Goal: Task Accomplishment & Management: Complete application form

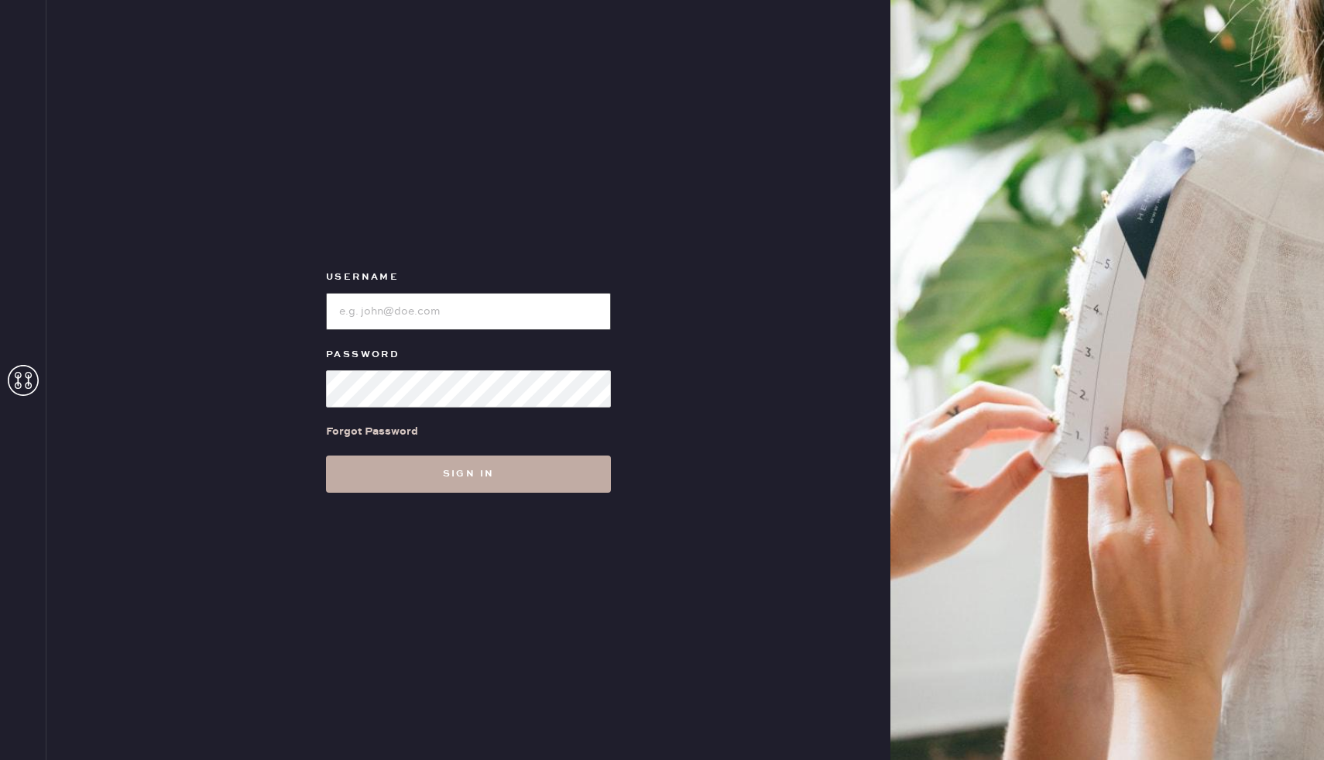
type input "reformationhenderson"
click at [462, 458] on button "Sign in" at bounding box center [468, 473] width 285 height 37
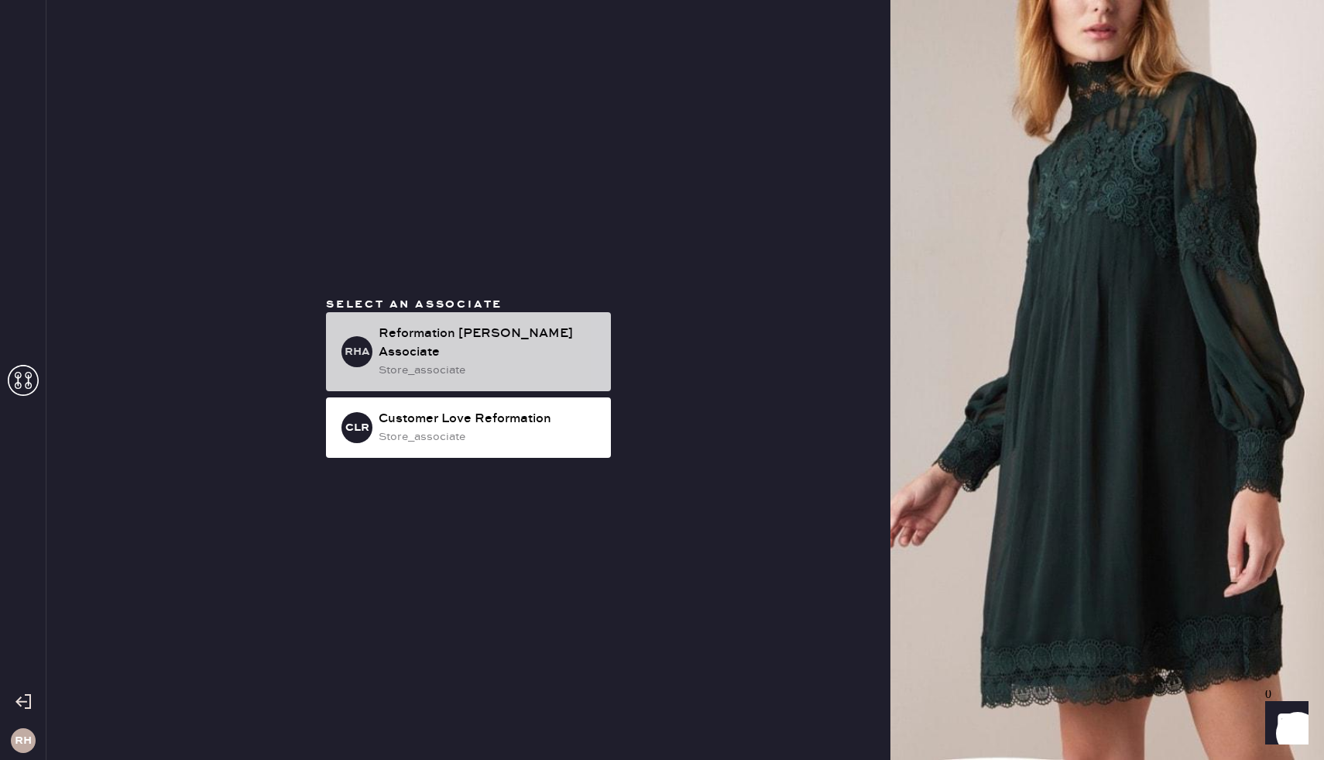
click at [482, 333] on div "Reformation [PERSON_NAME] Associate" at bounding box center [489, 343] width 220 height 37
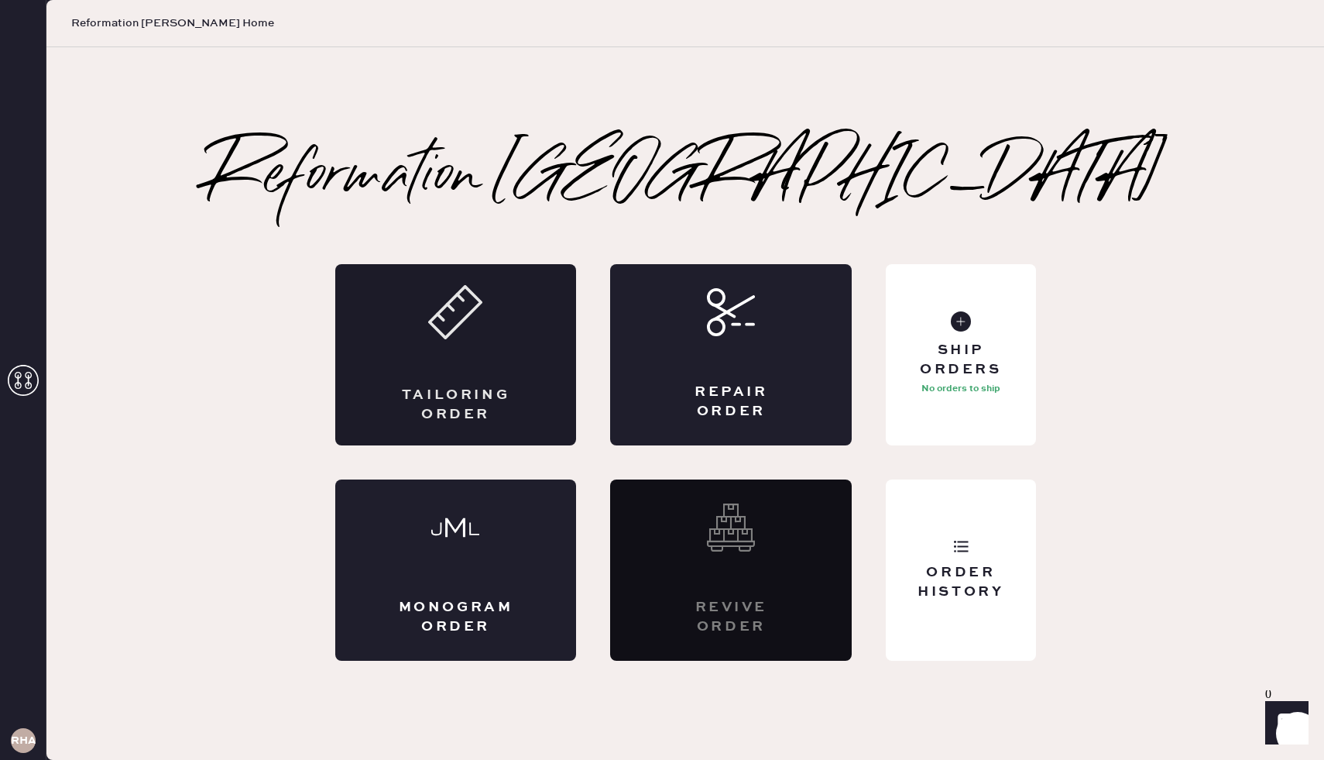
click at [564, 329] on div "Tailoring Order" at bounding box center [456, 354] width 242 height 181
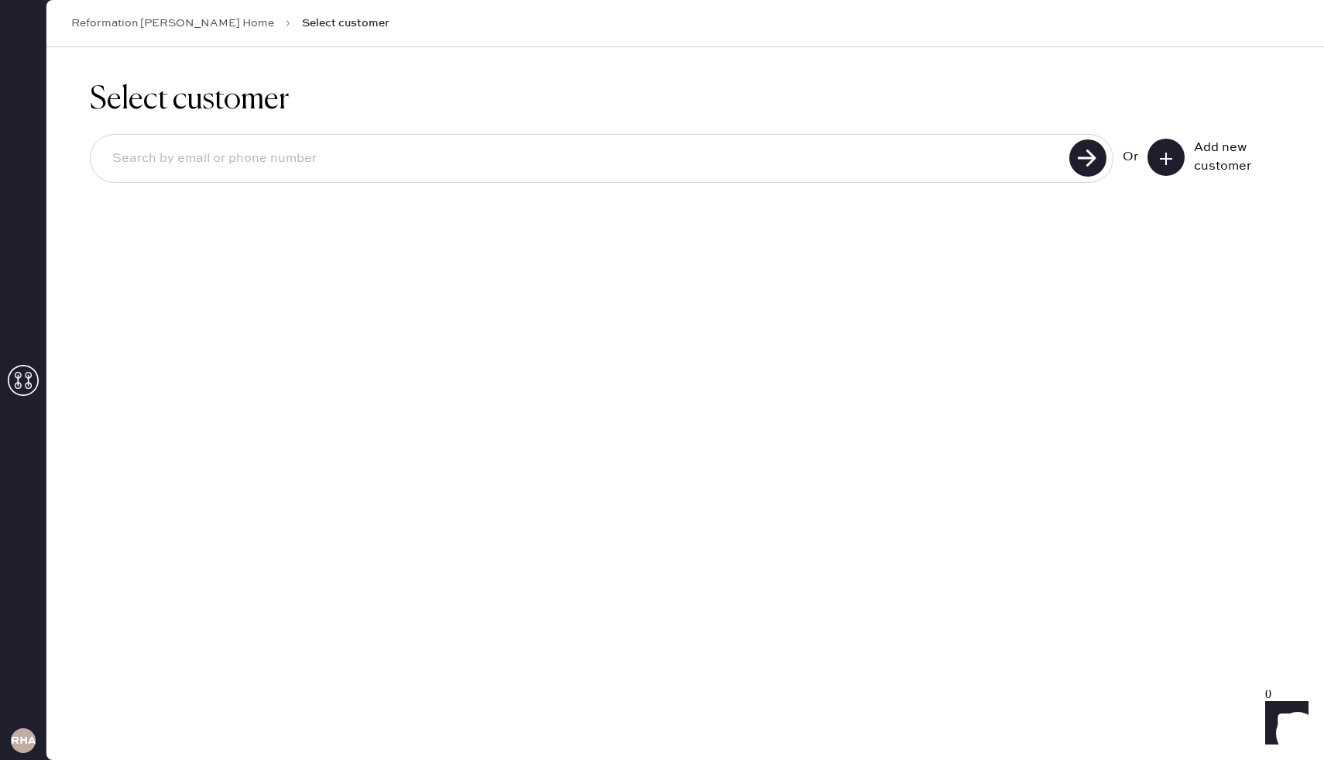
click at [544, 147] on input at bounding box center [582, 159] width 965 height 36
type input "[EMAIL_ADDRESS][DOMAIN_NAME]"
click at [1086, 165] on use at bounding box center [1088, 157] width 37 height 37
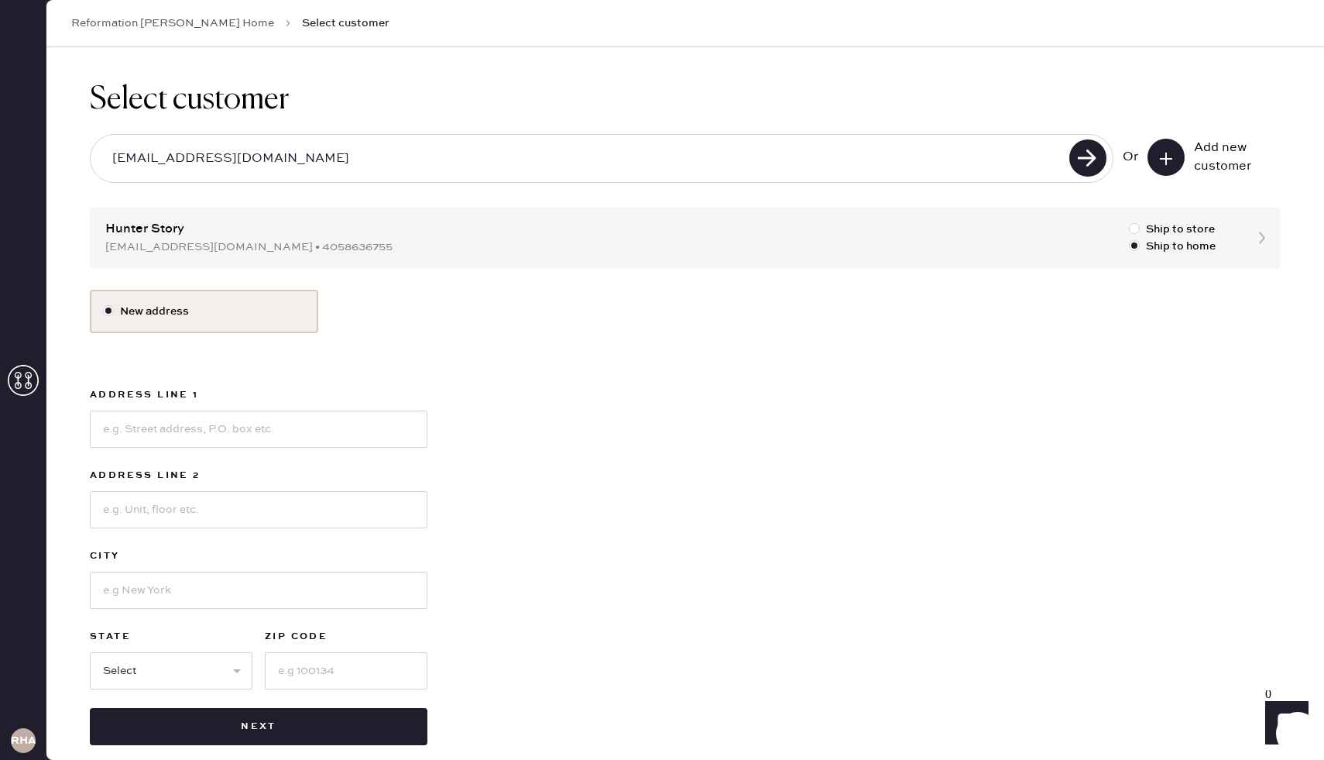
click at [695, 384] on div "New address Address Line 1 Address Line 2 City State Select [GEOGRAPHIC_DATA] […" at bounding box center [685, 517] width 1191 height 455
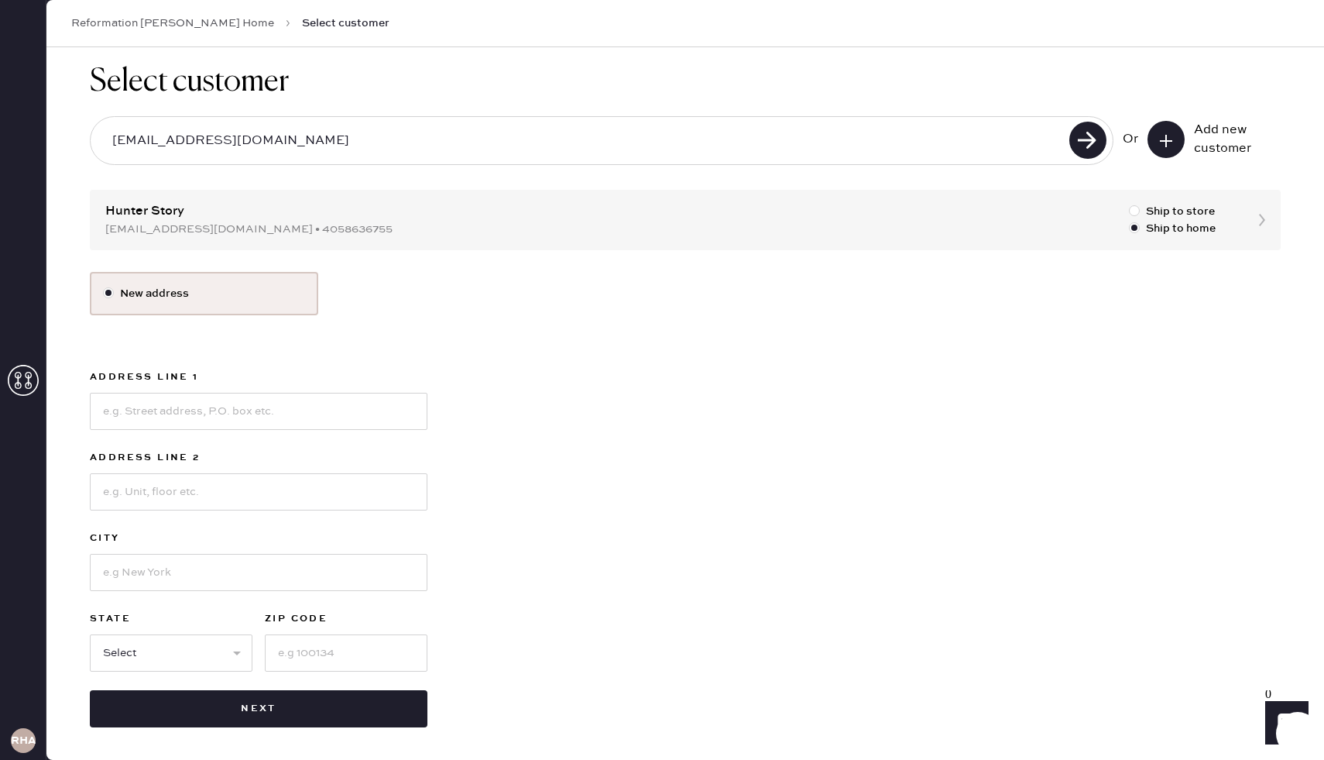
scroll to position [19, 0]
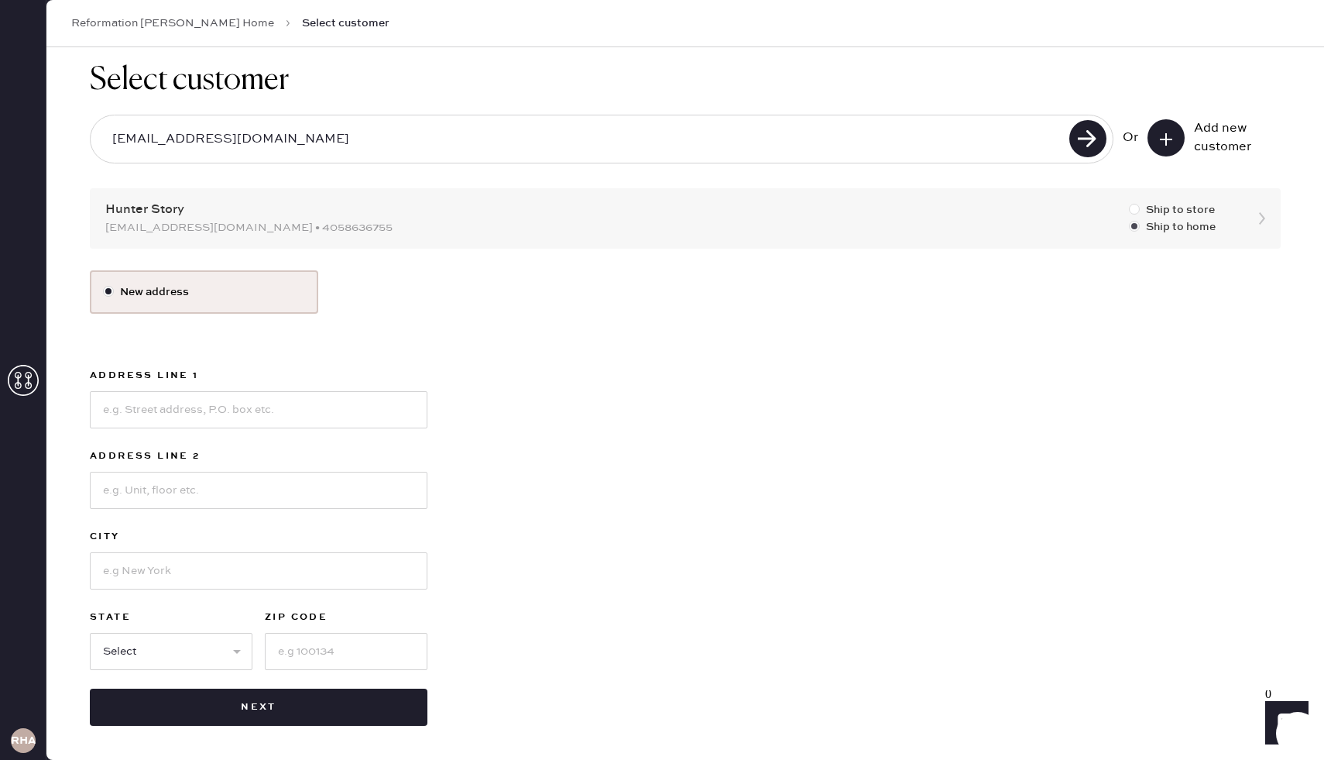
click at [1144, 215] on div at bounding box center [1137, 209] width 17 height 17
click at [1130, 202] on input "Ship to store" at bounding box center [1129, 201] width 1 height 1
radio input "true"
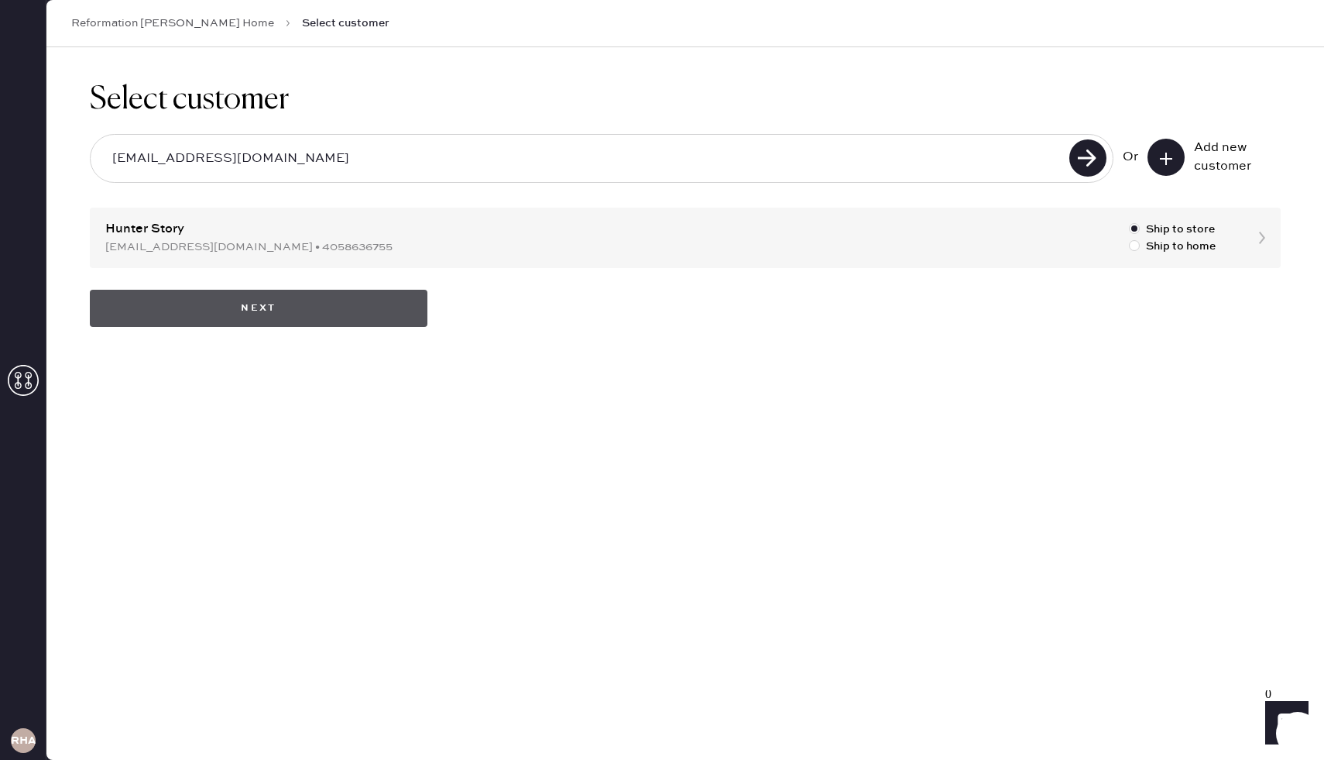
click at [286, 305] on button "Next" at bounding box center [259, 308] width 338 height 37
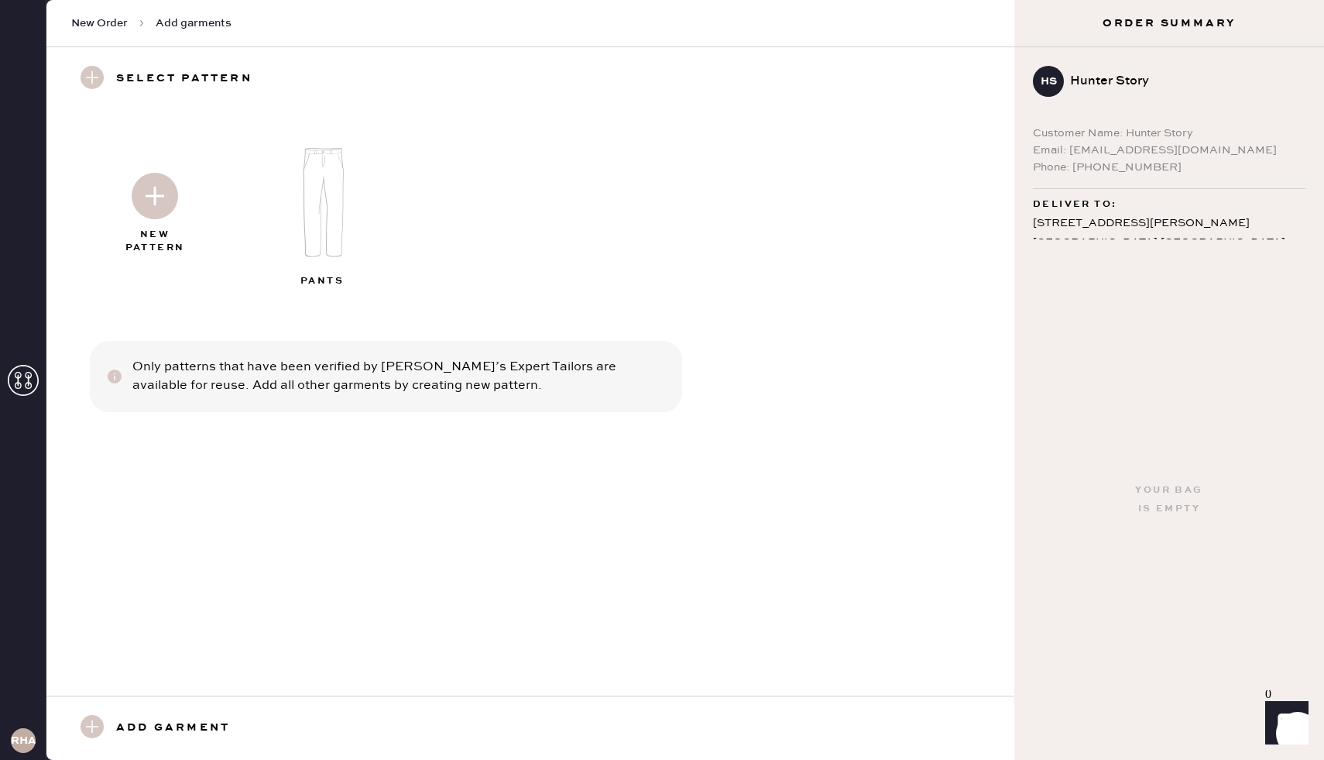
click at [335, 252] on img at bounding box center [323, 203] width 167 height 134
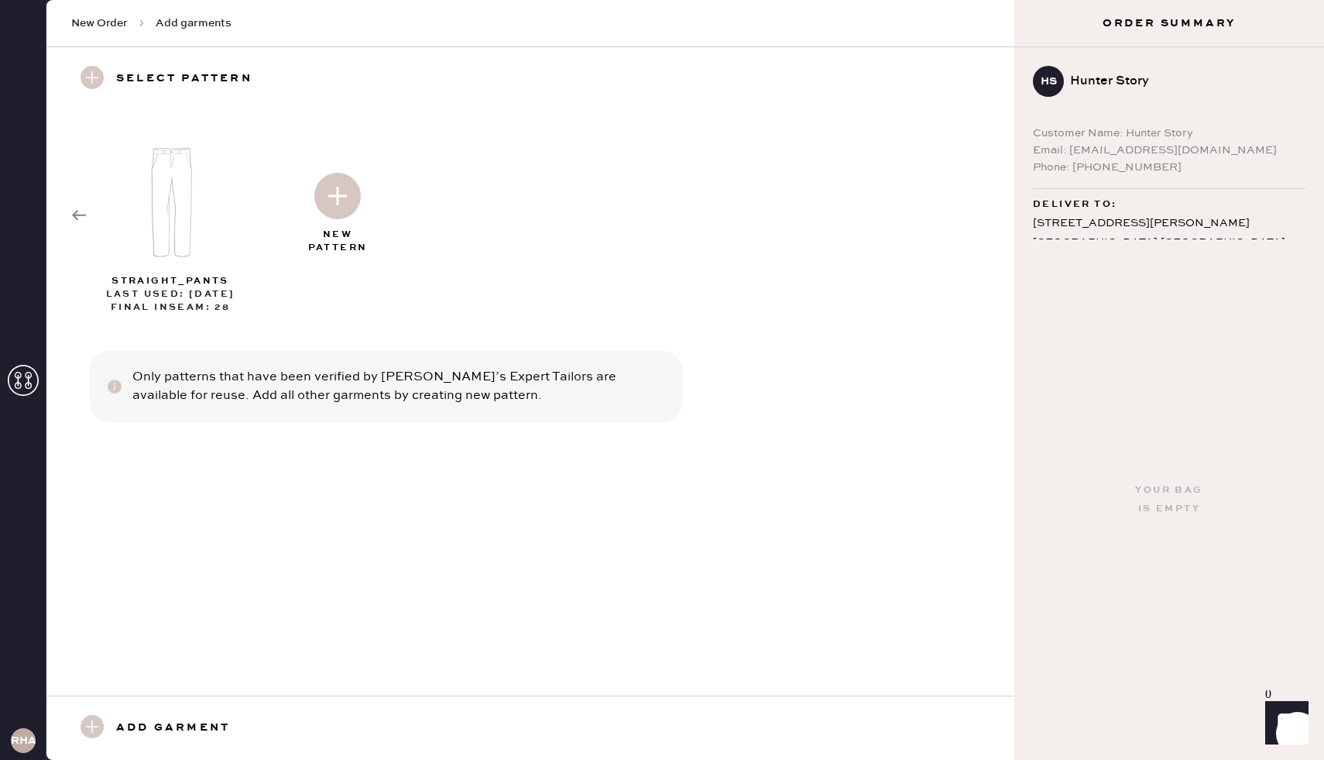
click at [168, 229] on img at bounding box center [171, 203] width 167 height 134
select select "4"
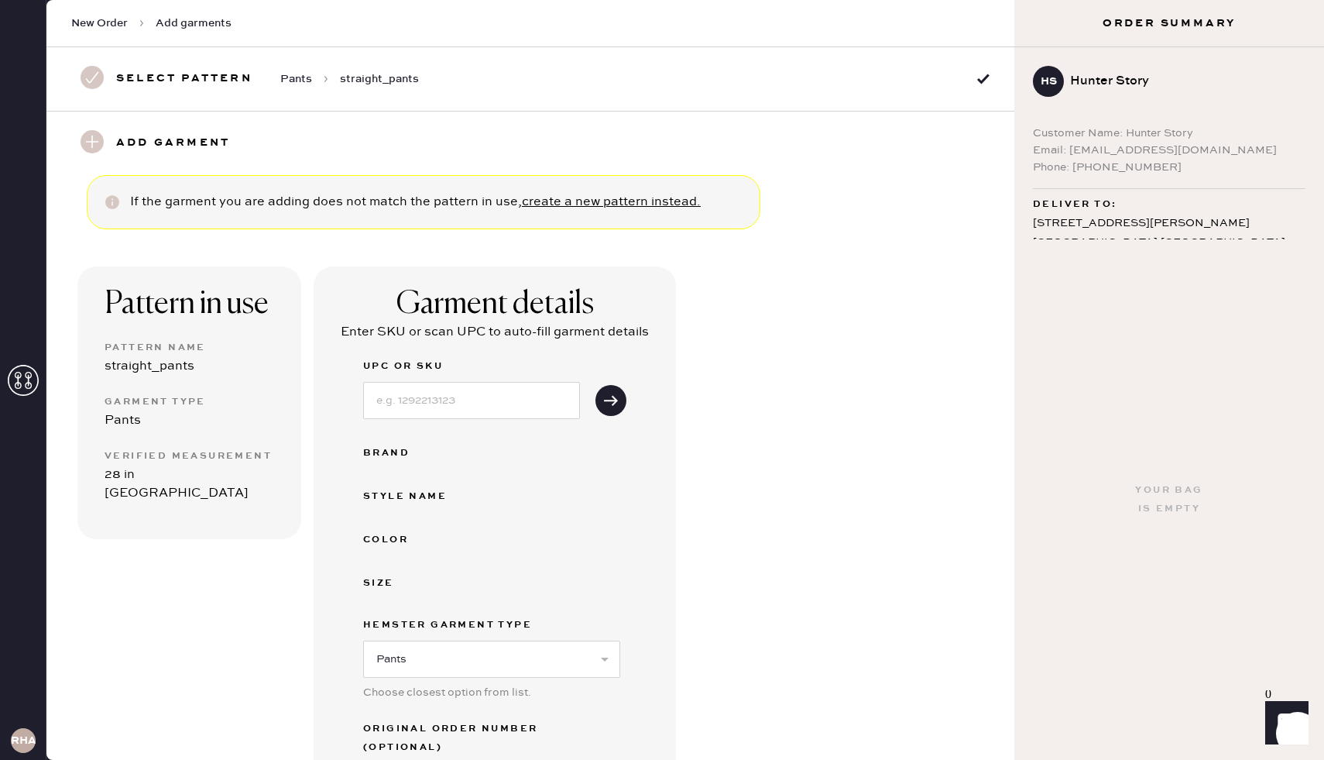
click at [851, 599] on div "Pattern in use Pattern Name straight_pants Garment Type Pants Verified Measurem…" at bounding box center [530, 597] width 968 height 736
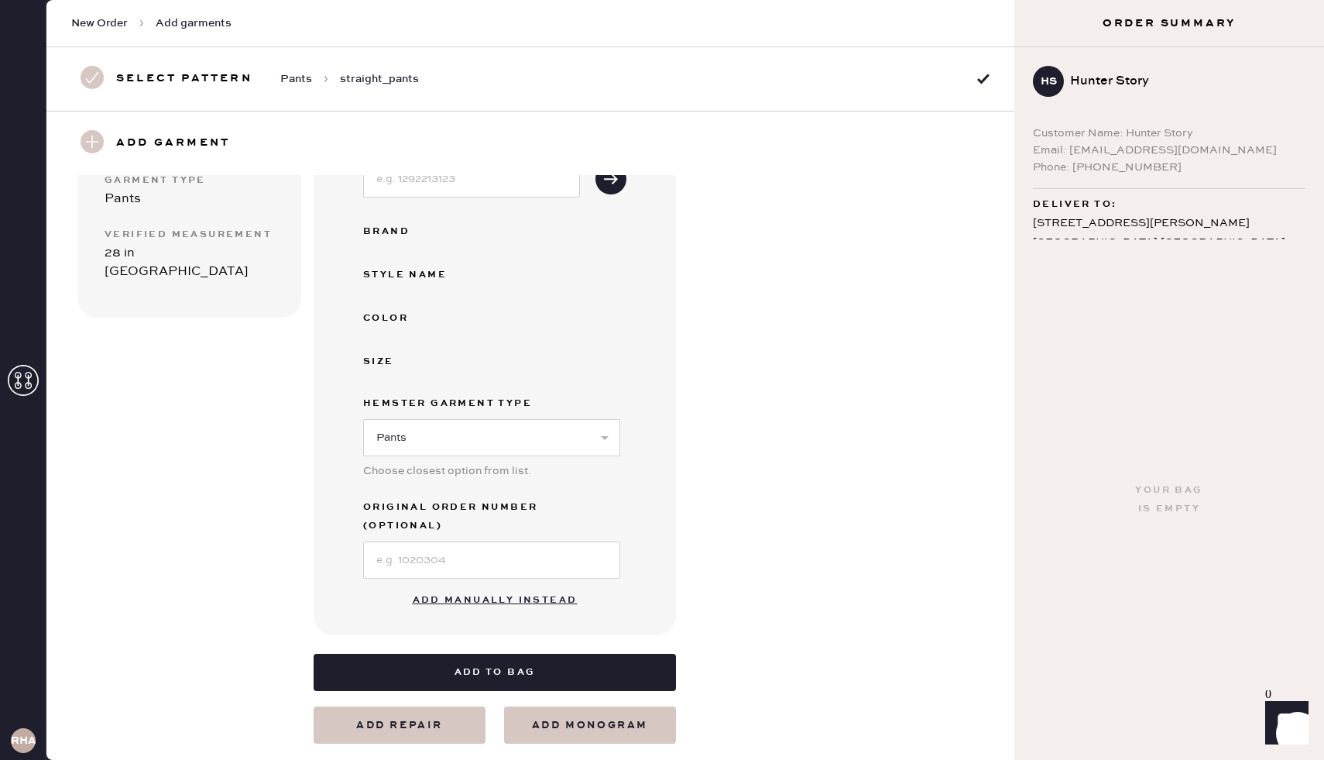
scroll to position [223, 0]
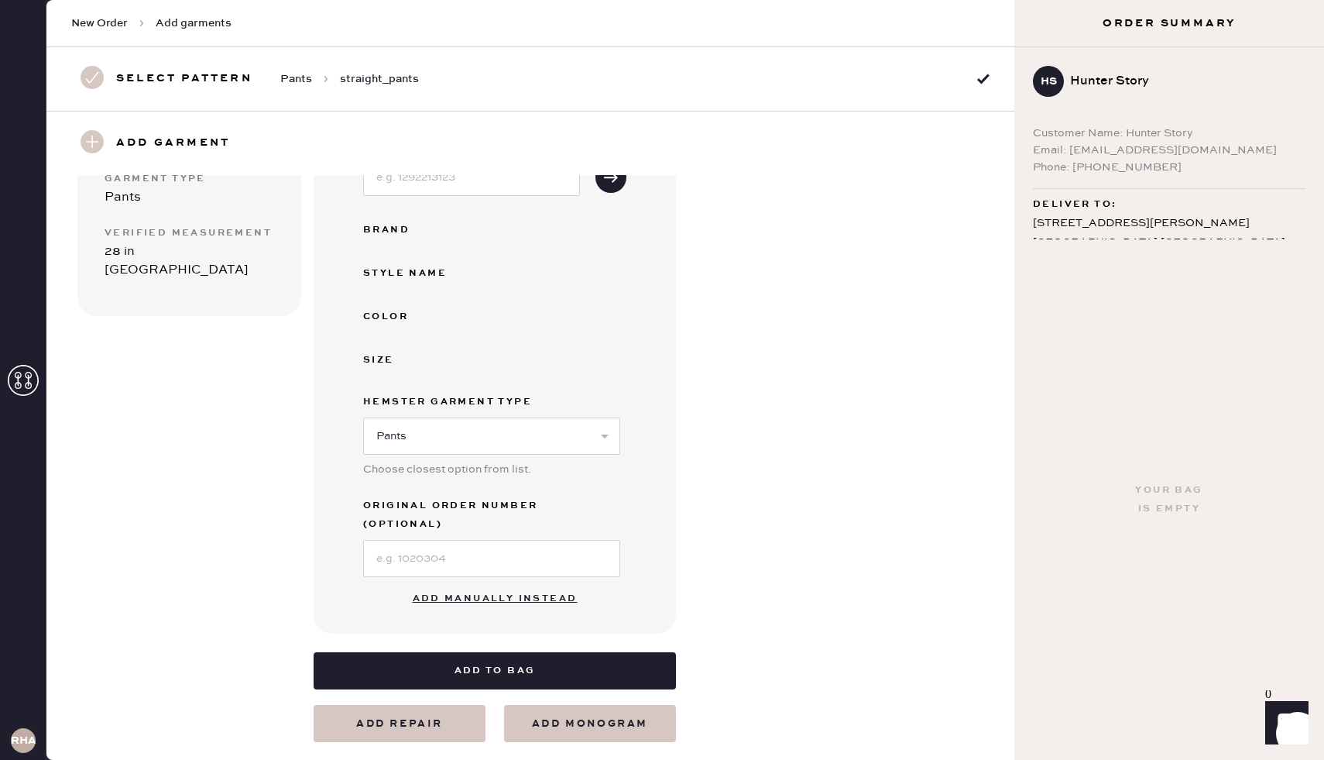
click at [549, 583] on button "Add manually instead" at bounding box center [496, 598] width 184 height 31
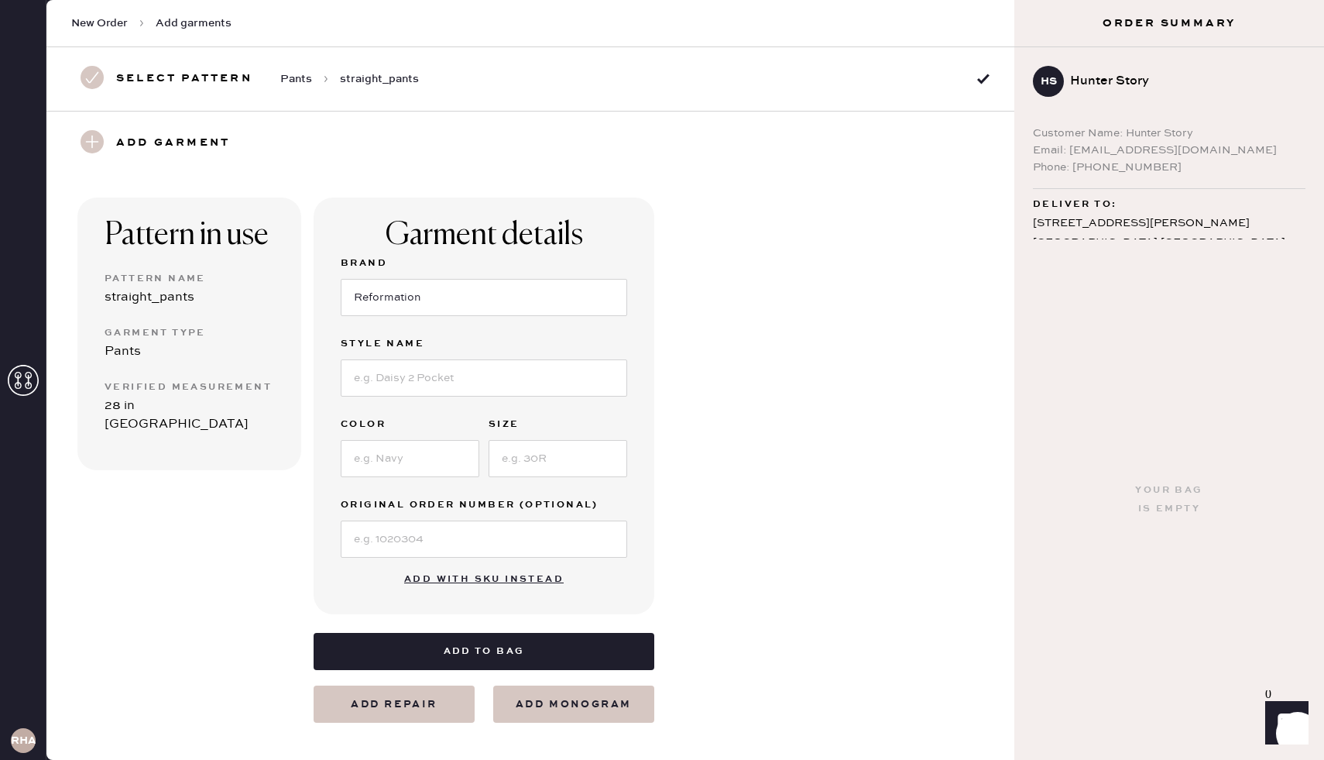
scroll to position [0, 0]
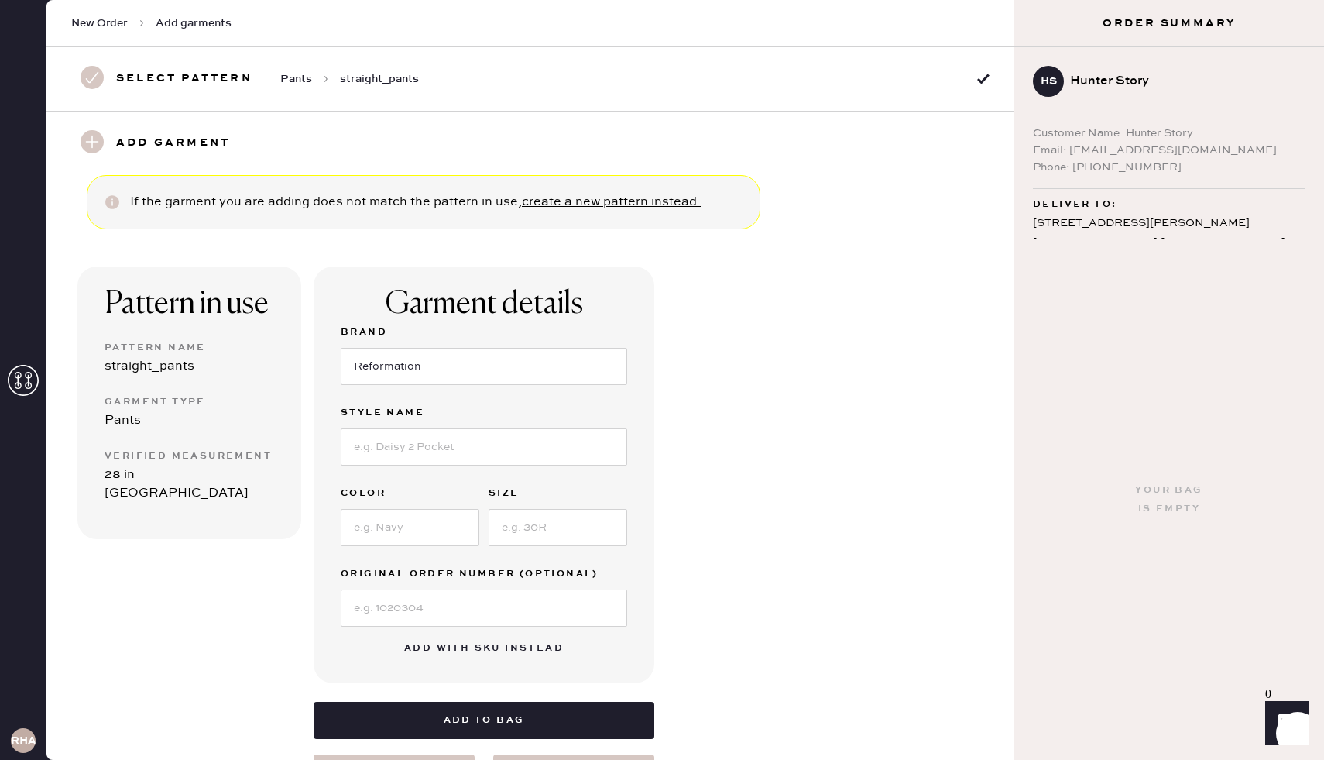
click at [406, 414] on label "Style name" at bounding box center [484, 413] width 287 height 19
click at [434, 470] on div "Brand Reformation Style name Color Size Original Order Number (Optional)" at bounding box center [484, 475] width 287 height 304
click at [434, 455] on input at bounding box center [484, 446] width 287 height 37
type input "[PERSON_NAME] satin pant"
click at [510, 510] on input at bounding box center [558, 527] width 139 height 37
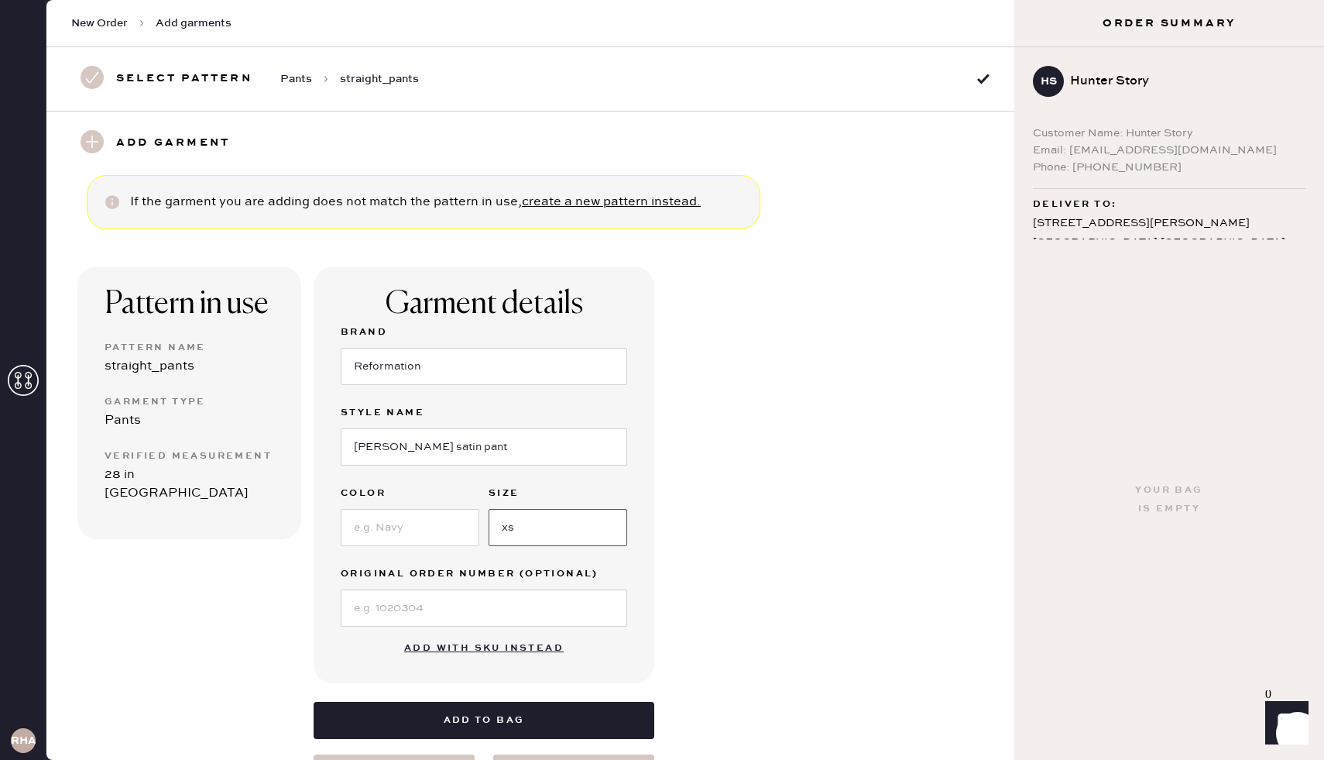
type input "xs"
click at [422, 537] on input at bounding box center [410, 527] width 139 height 37
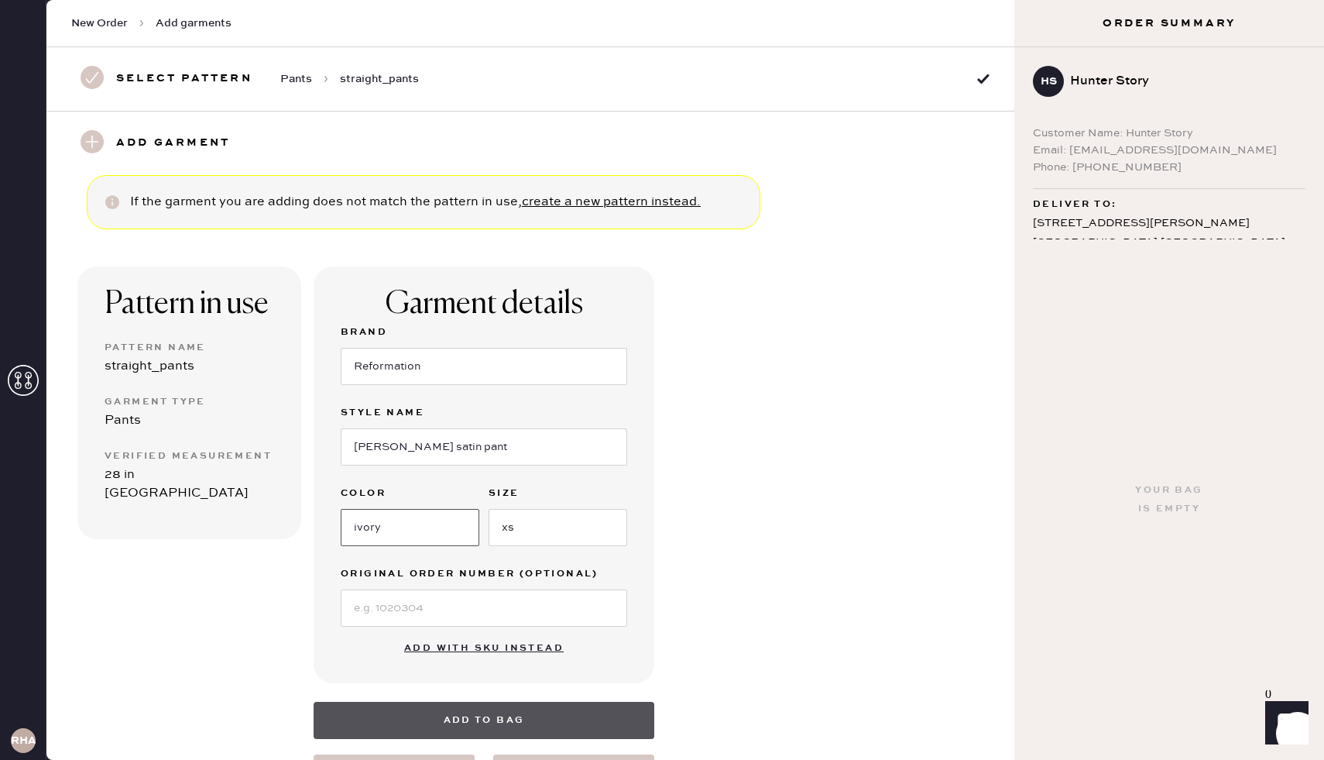
type input "ivory"
click at [507, 726] on button "Add to bag" at bounding box center [484, 720] width 341 height 37
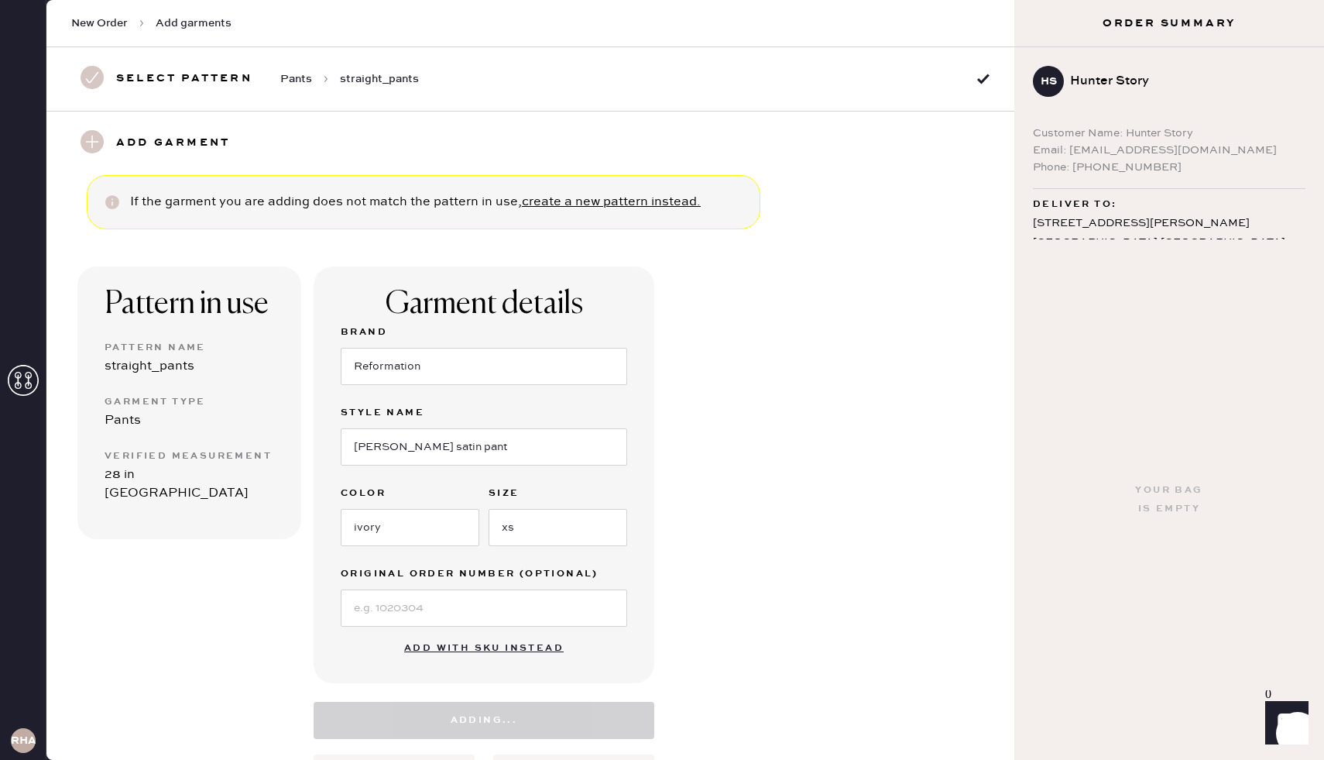
select select "4"
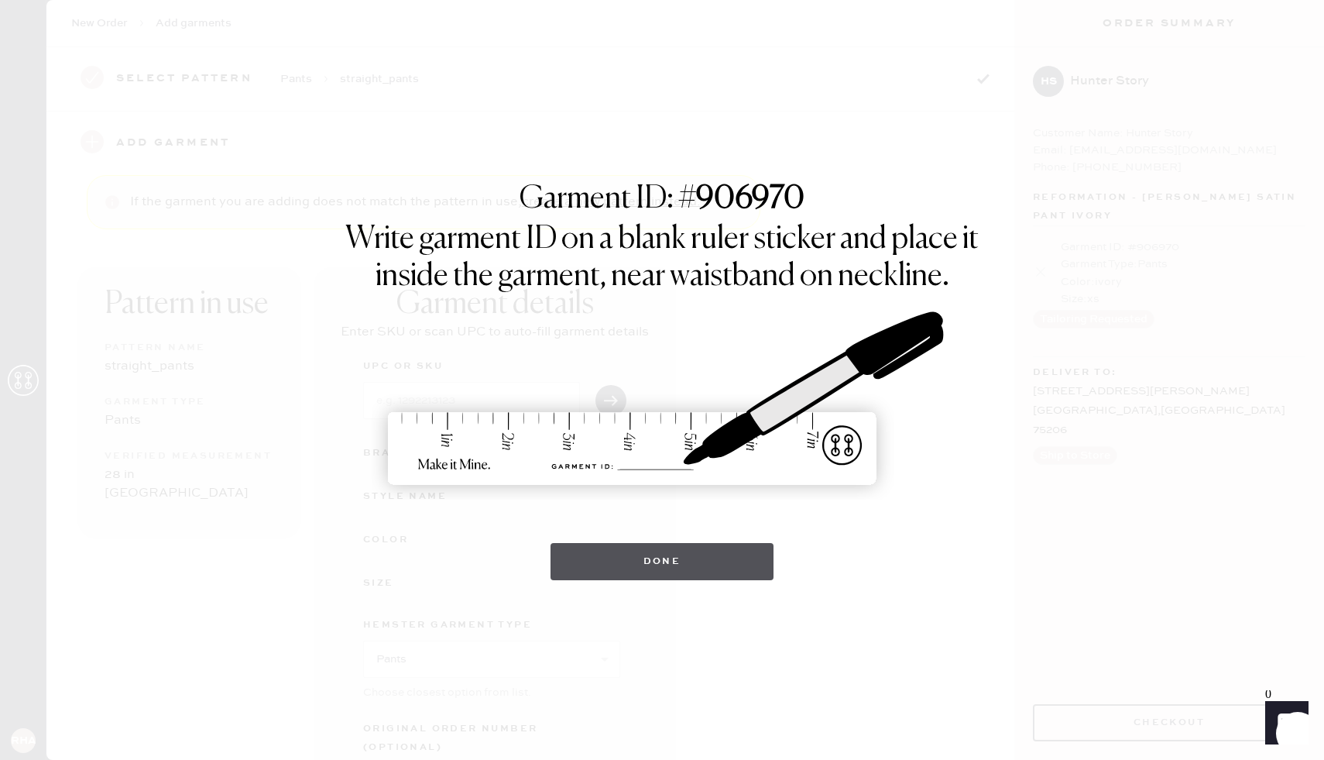
click at [647, 558] on button "Done" at bounding box center [663, 561] width 224 height 37
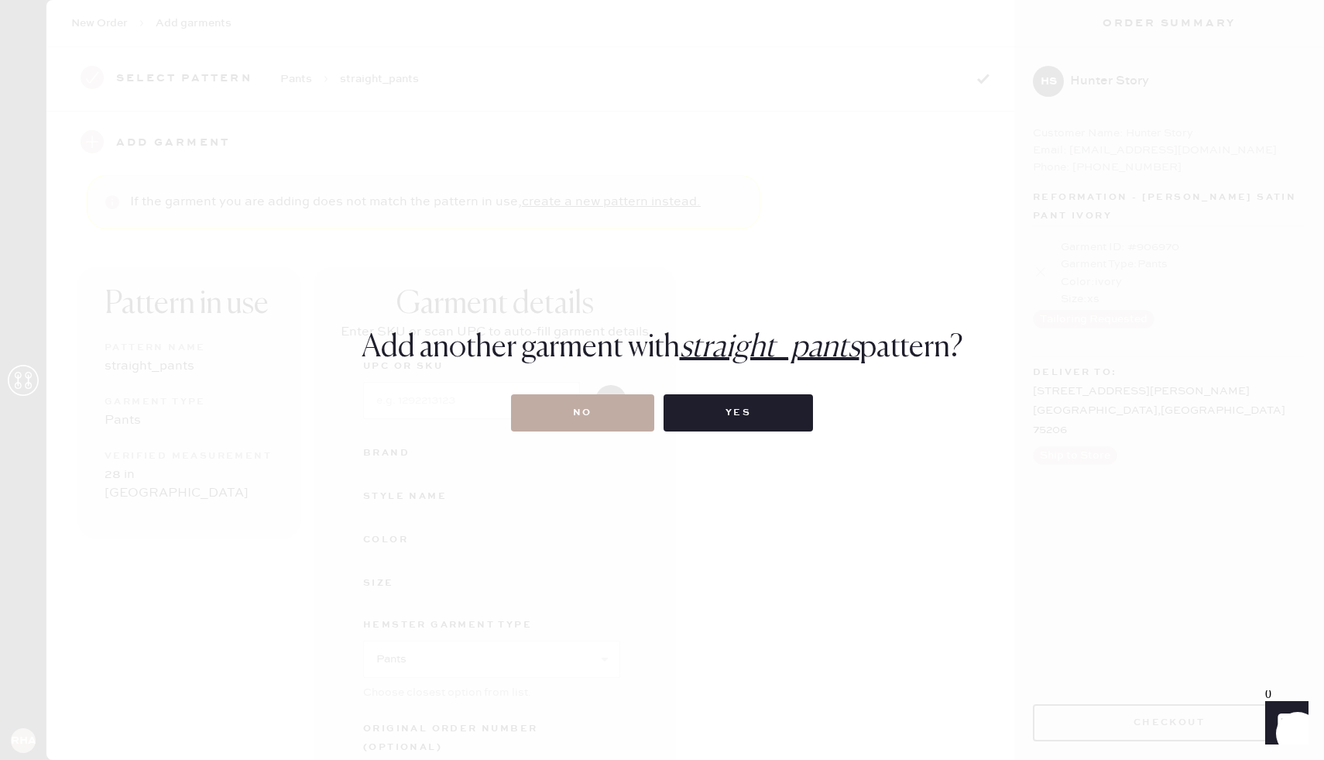
click at [574, 416] on button "No" at bounding box center [582, 412] width 143 height 37
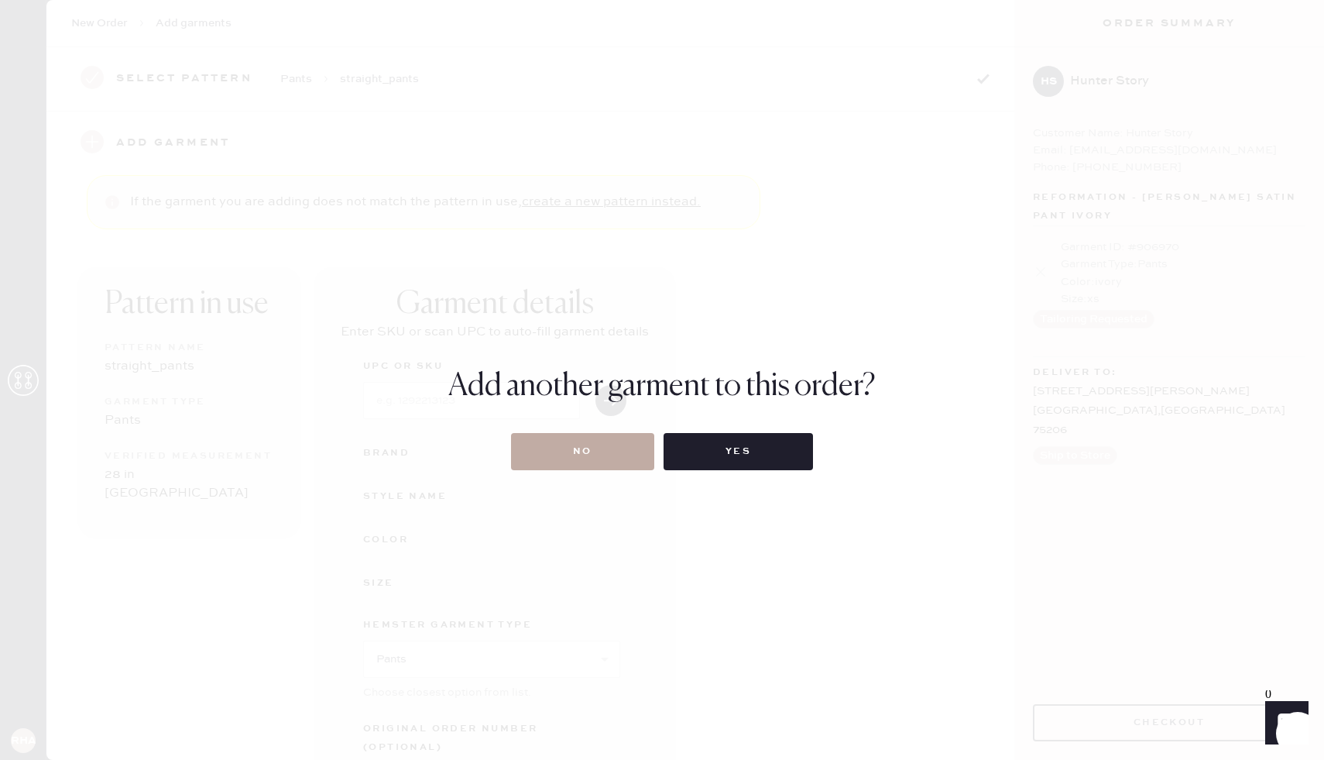
click at [582, 442] on button "No" at bounding box center [582, 451] width 143 height 37
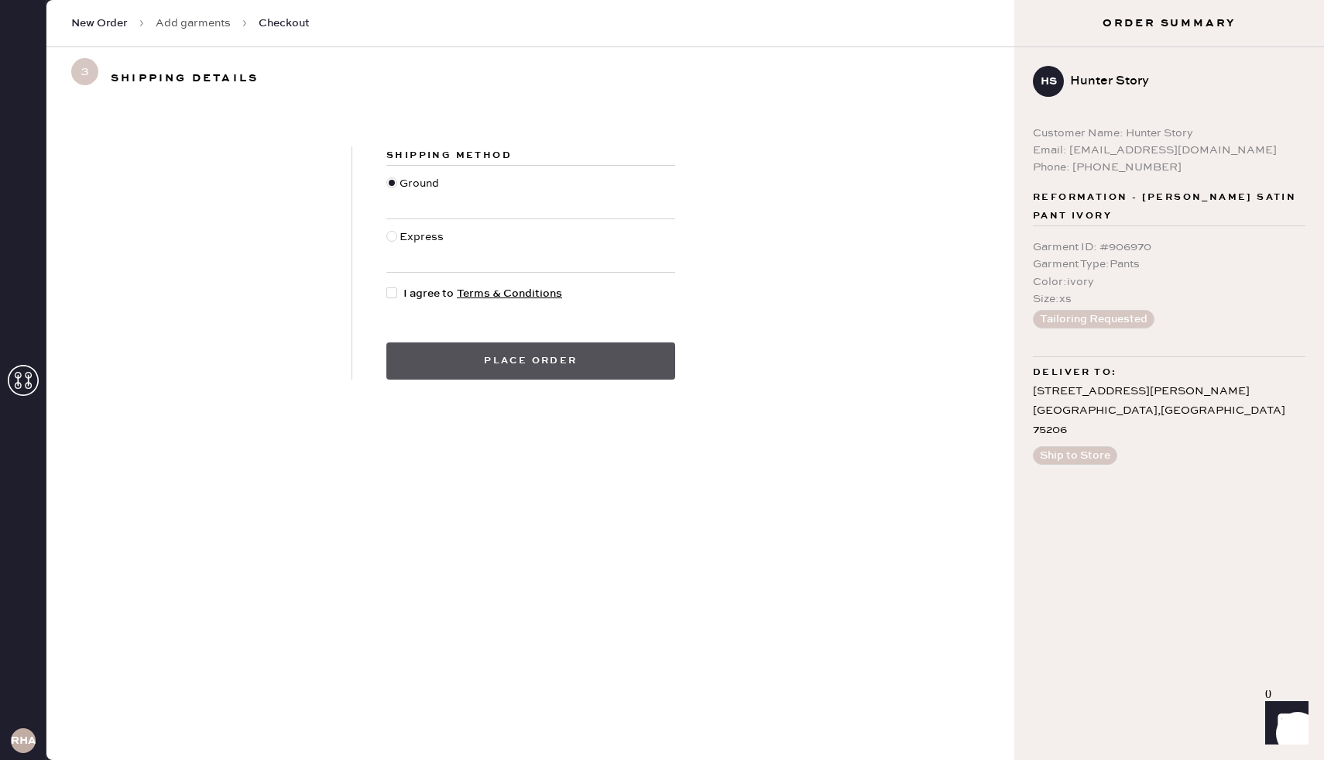
click at [454, 344] on button "Place order" at bounding box center [530, 360] width 289 height 37
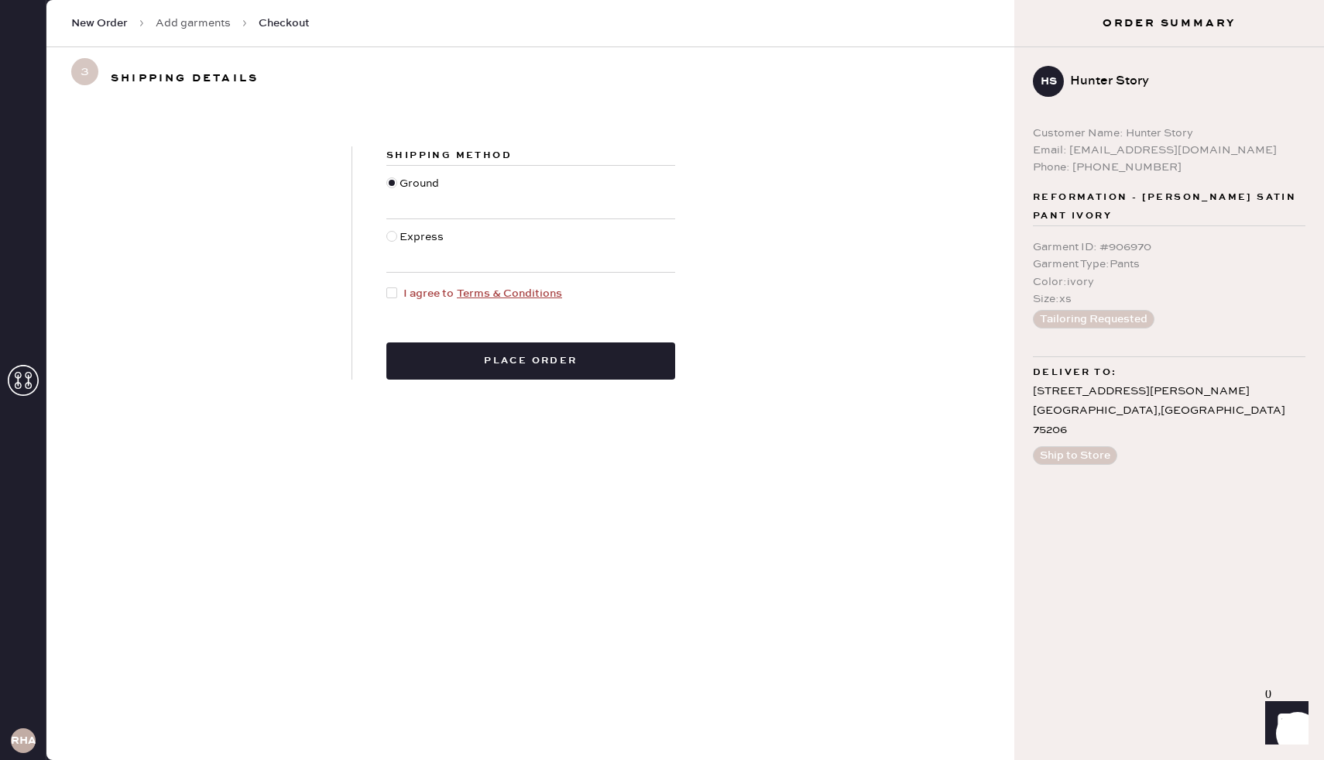
click at [389, 287] on div at bounding box center [391, 292] width 11 height 11
click at [387, 286] on input "I agree to Terms & Conditions" at bounding box center [386, 285] width 1 height 1
checkbox input "true"
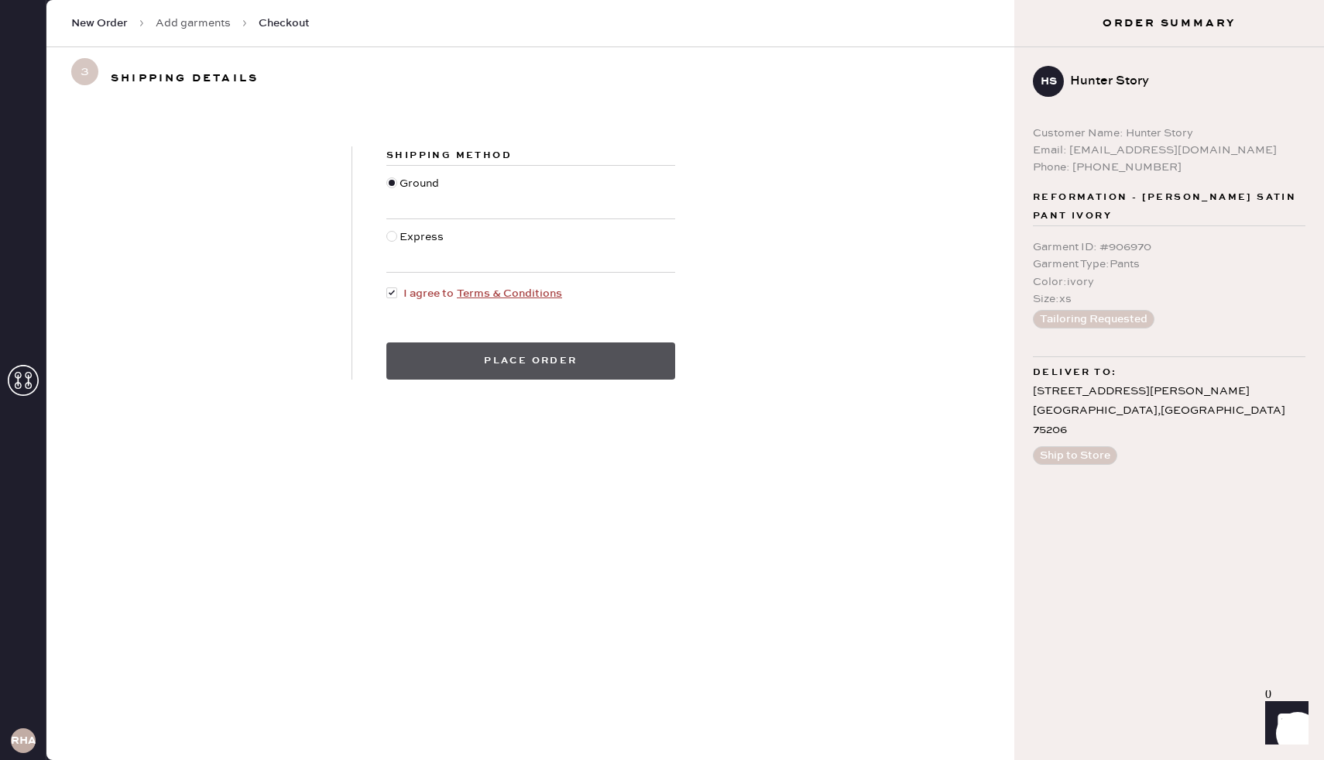
click at [445, 351] on button "Place order" at bounding box center [530, 360] width 289 height 37
